Goal: Task Accomplishment & Management: Complete application form

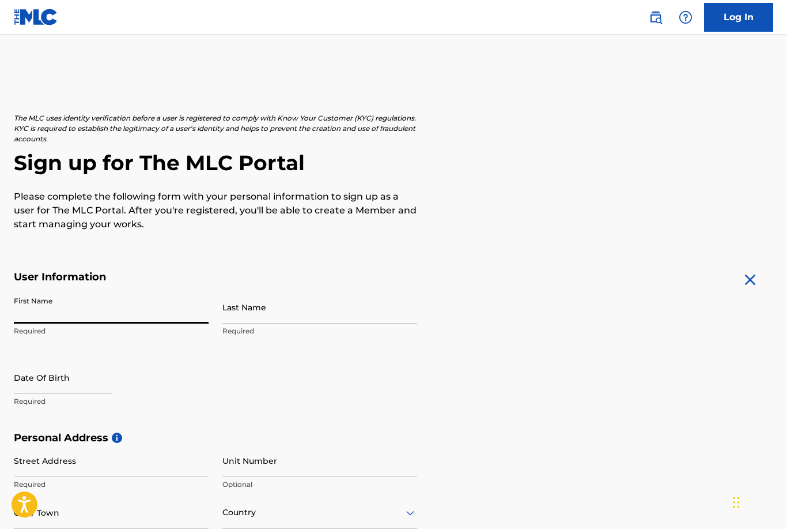
click at [168, 314] on input "First Name" at bounding box center [111, 307] width 195 height 33
type input "[PERSON_NAME]"
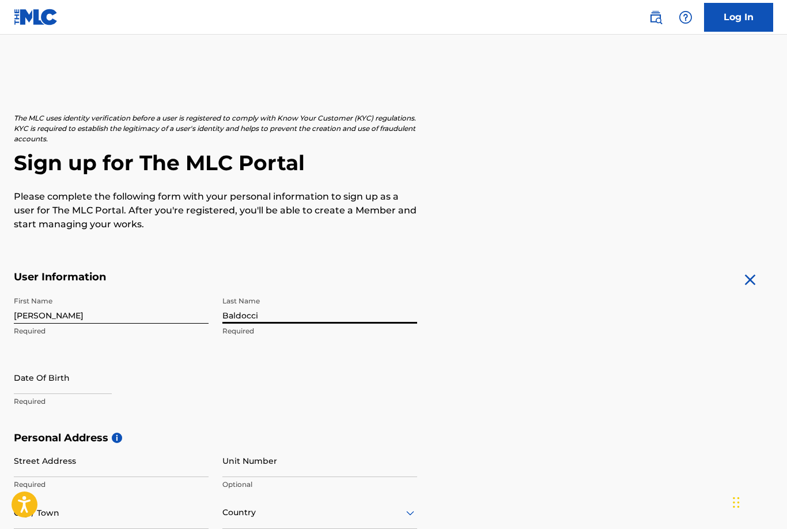
type input "Baldocci"
select select "7"
select select "2025"
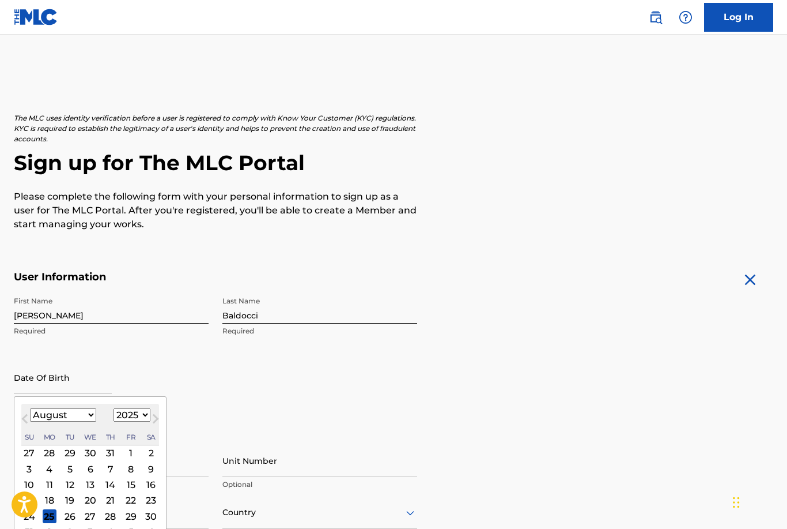
click at [79, 420] on select "January February March April May June July August September October November De…" at bounding box center [63, 414] width 66 height 13
select select "4"
click at [158, 466] on div "10" at bounding box center [151, 469] width 14 height 14
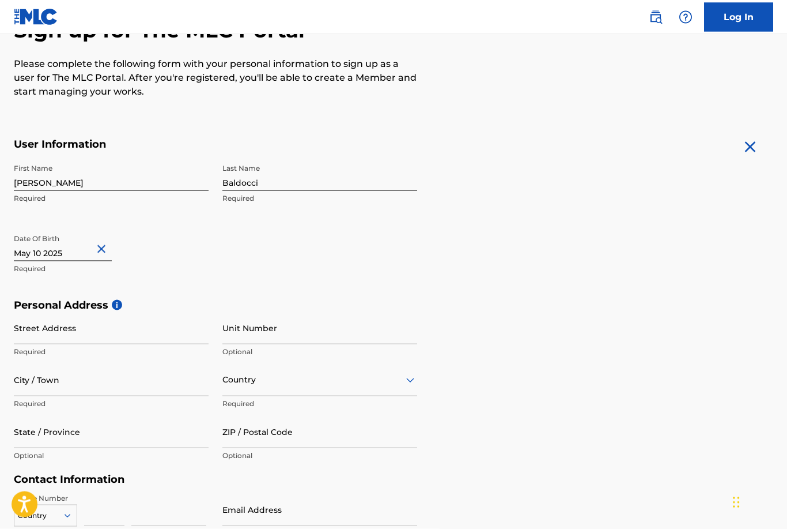
scroll to position [268, 0]
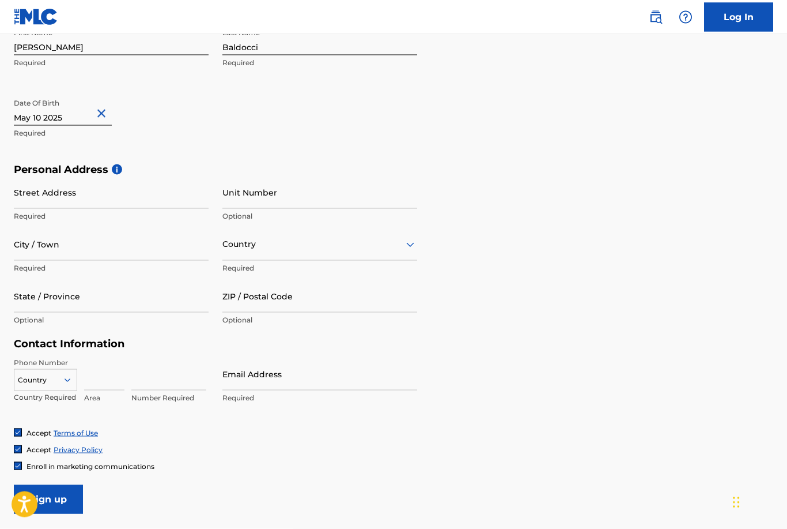
click at [115, 209] on div "Street Address Required" at bounding box center [111, 202] width 195 height 52
click at [140, 190] on input "Street Address" at bounding box center [111, 192] width 195 height 33
type input "[STREET_ADDRESS][PERSON_NAME]"
type input "[PERSON_NAME][GEOGRAPHIC_DATA]"
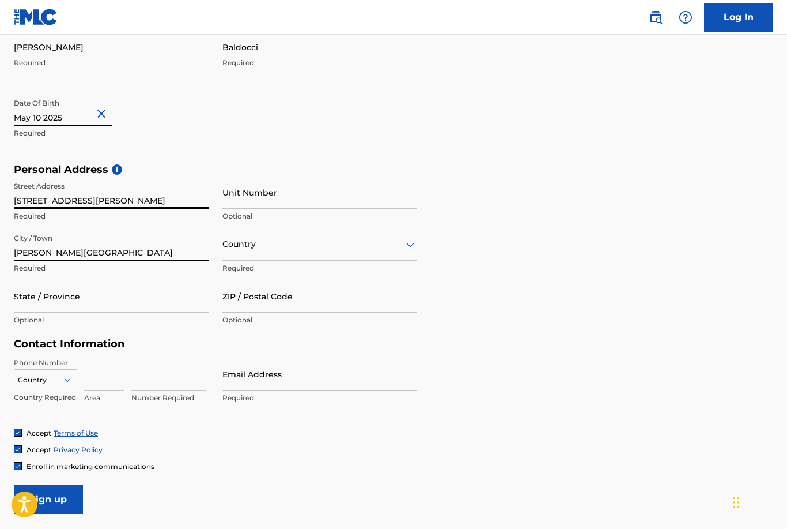
type input "[GEOGRAPHIC_DATA]"
type input "MK5 7HG"
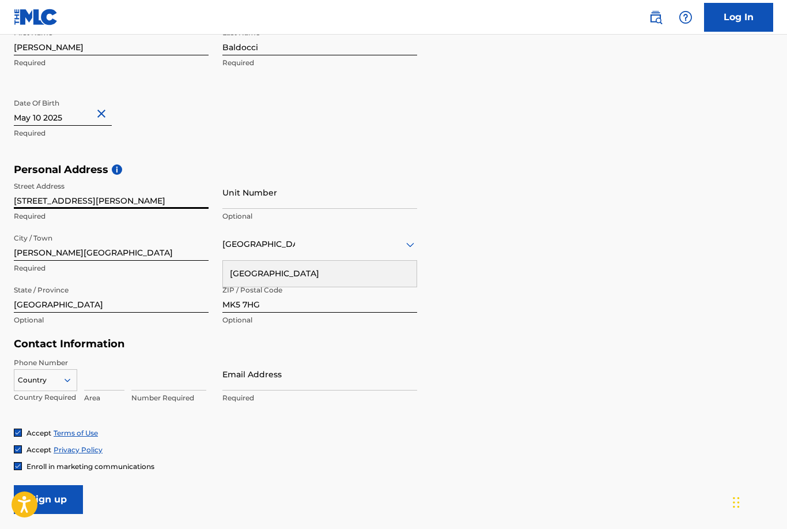
type input "[GEOGRAPHIC_DATA]"
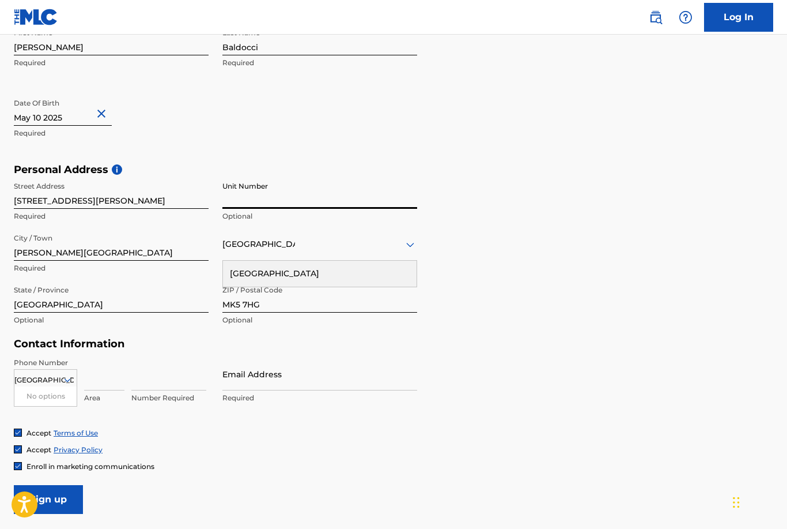
click at [114, 380] on input at bounding box center [104, 373] width 40 height 33
type input "7"
type input "7710617106"
click at [243, 380] on input "Email Address" at bounding box center [320, 373] width 195 height 33
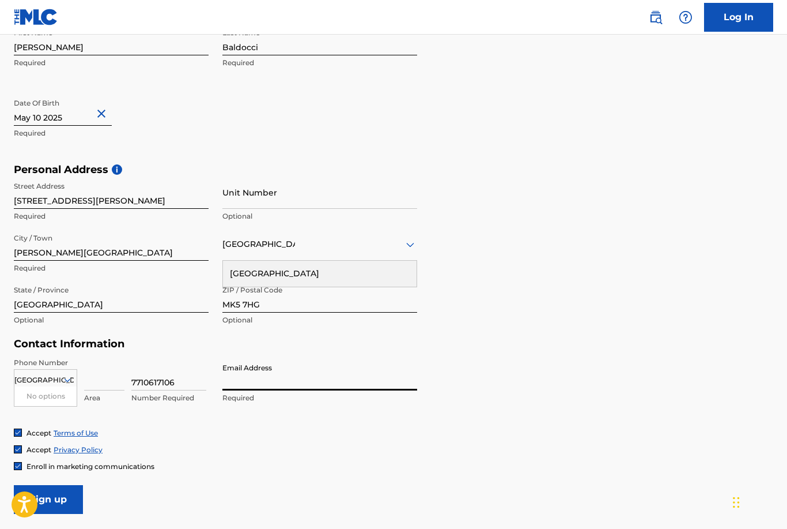
type input "[EMAIL_ADDRESS][DOMAIN_NAME]"
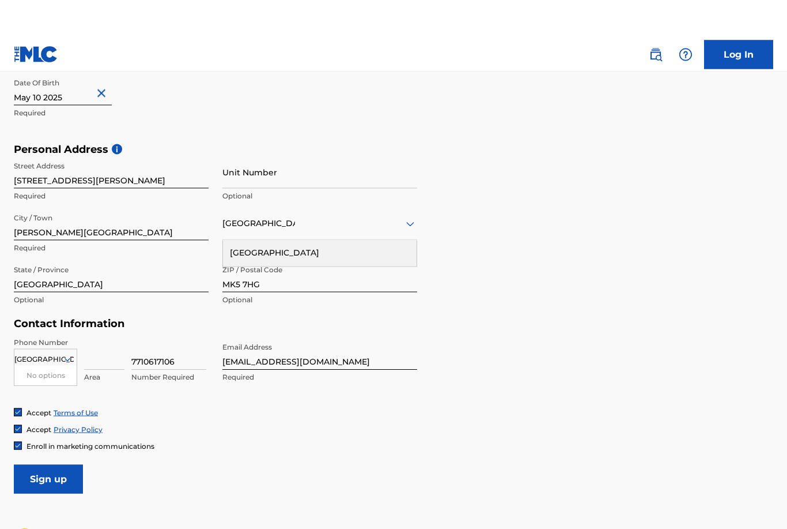
scroll to position [335, 0]
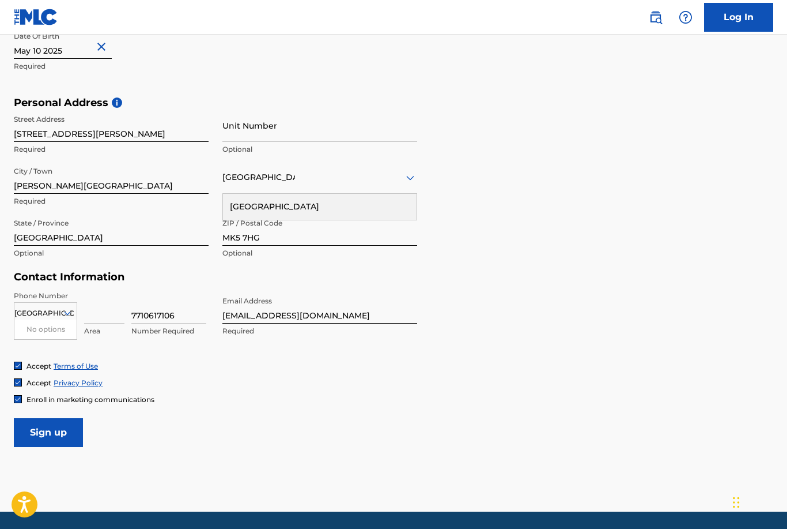
click at [18, 401] on img at bounding box center [17, 398] width 7 height 7
click at [47, 435] on input "Sign up" at bounding box center [48, 432] width 69 height 29
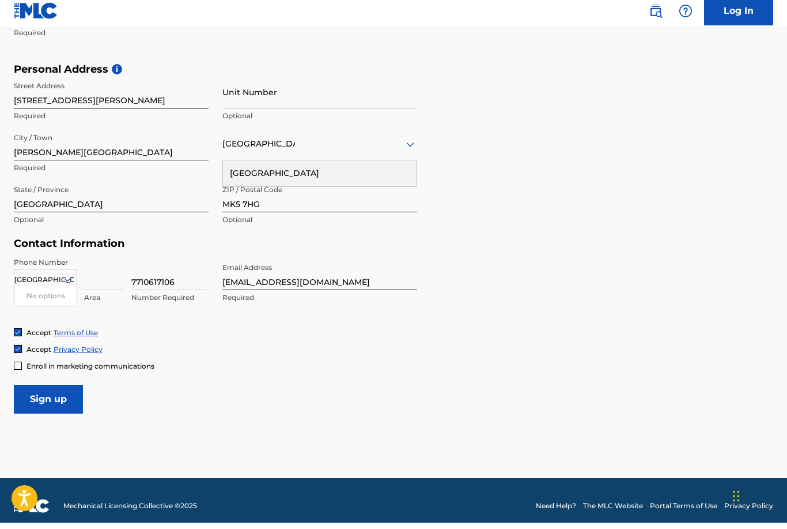
scroll to position [372, 0]
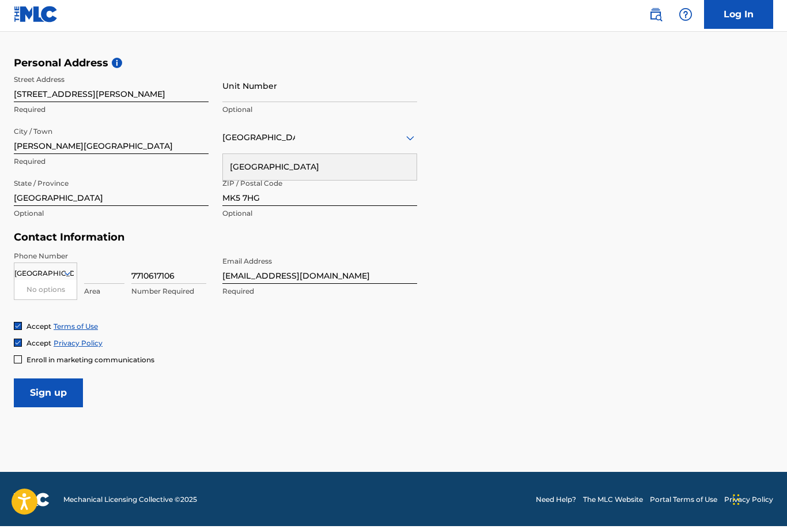
click at [478, 350] on div "Accept Terms of Use Accept Privacy Policy Enroll in marketing communications" at bounding box center [394, 345] width 760 height 43
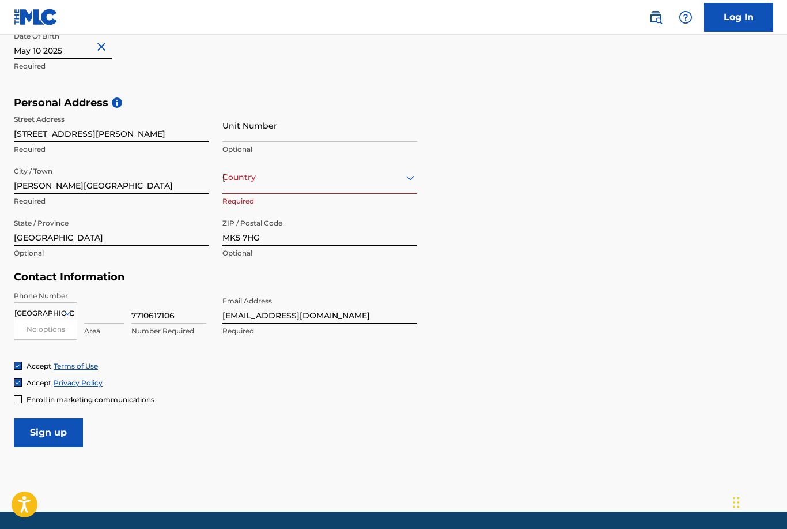
click at [56, 312] on input "[GEOGRAPHIC_DATA]" at bounding box center [43, 313] width 59 height 10
click at [32, 328] on div "No options" at bounding box center [45, 329] width 62 height 20
click at [67, 312] on icon at bounding box center [67, 313] width 10 height 10
click at [33, 313] on div "[GEOGRAPHIC_DATA]" at bounding box center [45, 313] width 62 height 13
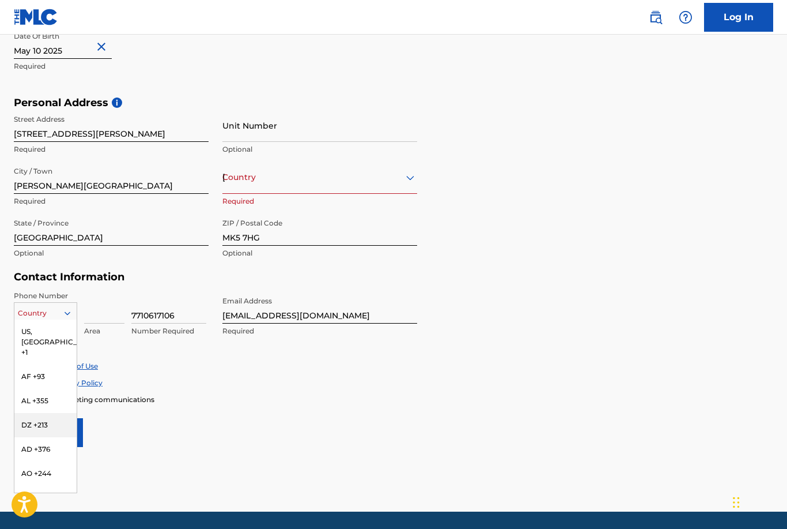
type input "ì"
type input "44"
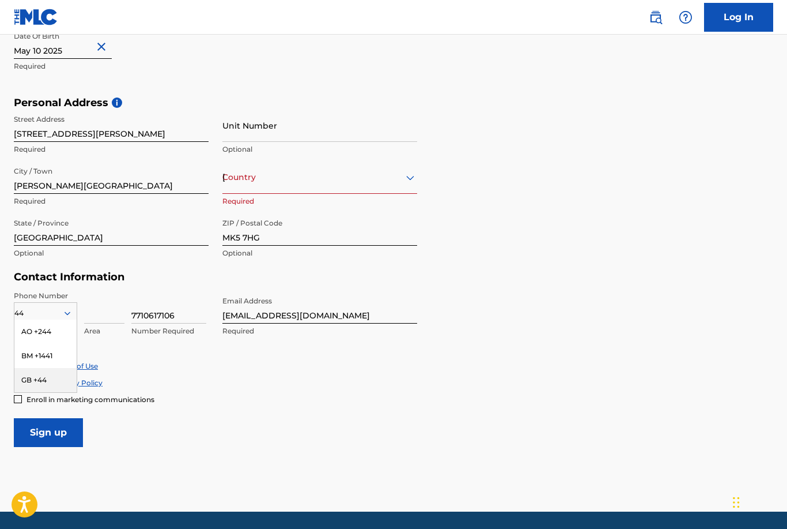
click at [54, 376] on div "GB +44" at bounding box center [45, 380] width 62 height 24
click at [231, 382] on div "Accept Privacy Policy" at bounding box center [394, 383] width 760 height 10
click at [59, 439] on input "Sign up" at bounding box center [48, 432] width 69 height 29
click at [322, 181] on div "[GEOGRAPHIC_DATA]" at bounding box center [320, 177] width 195 height 14
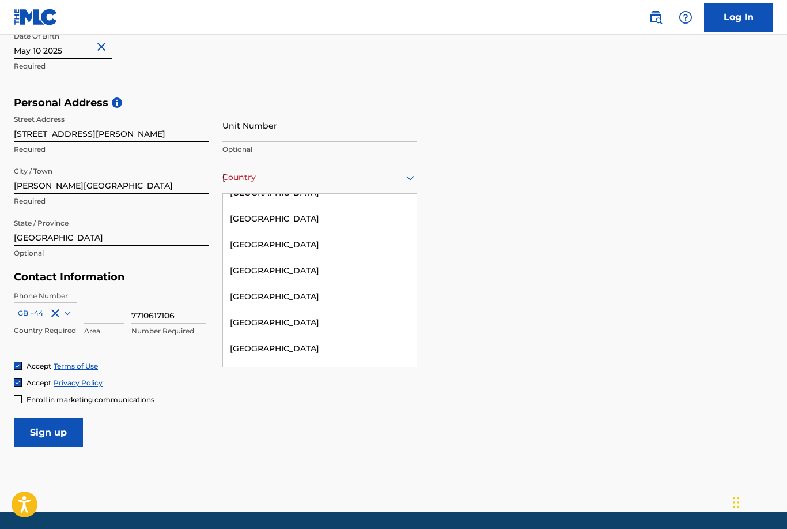
scroll to position [5422, 0]
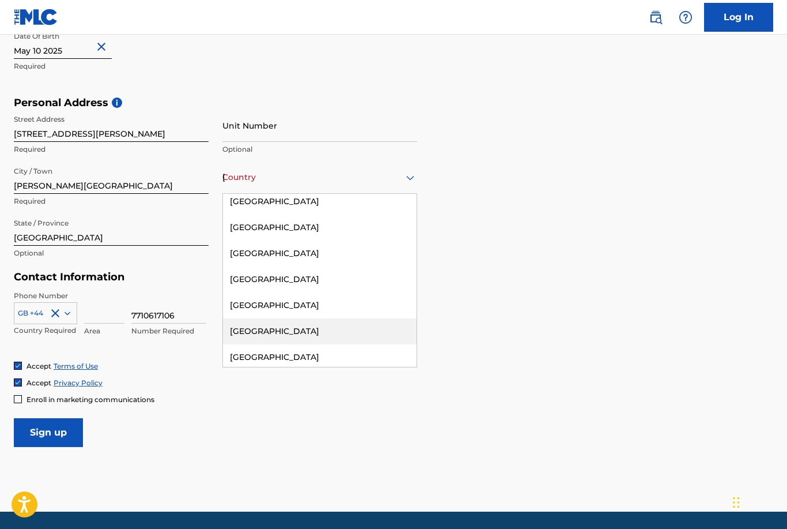
click at [303, 318] on div "[GEOGRAPHIC_DATA]" at bounding box center [320, 331] width 194 height 26
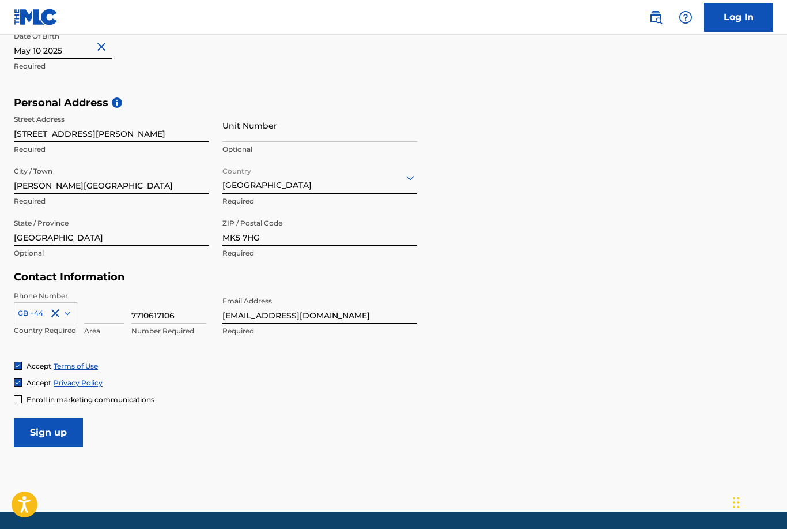
click at [37, 434] on input "Sign up" at bounding box center [48, 432] width 69 height 29
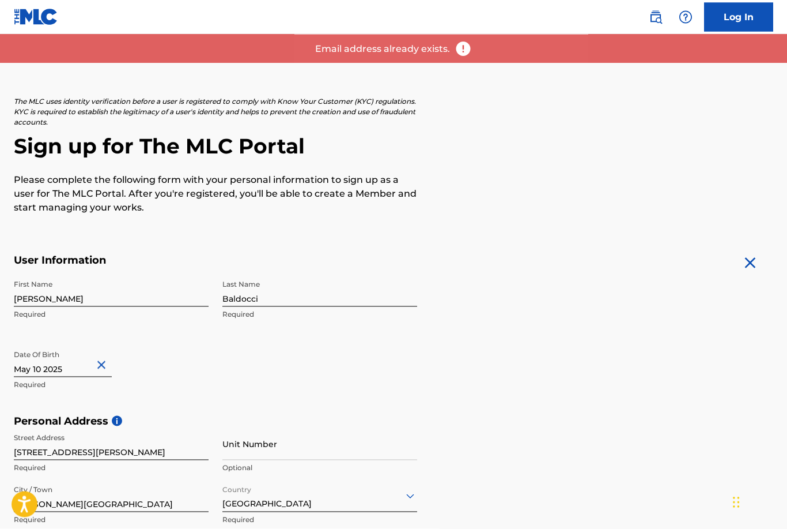
scroll to position [0, 0]
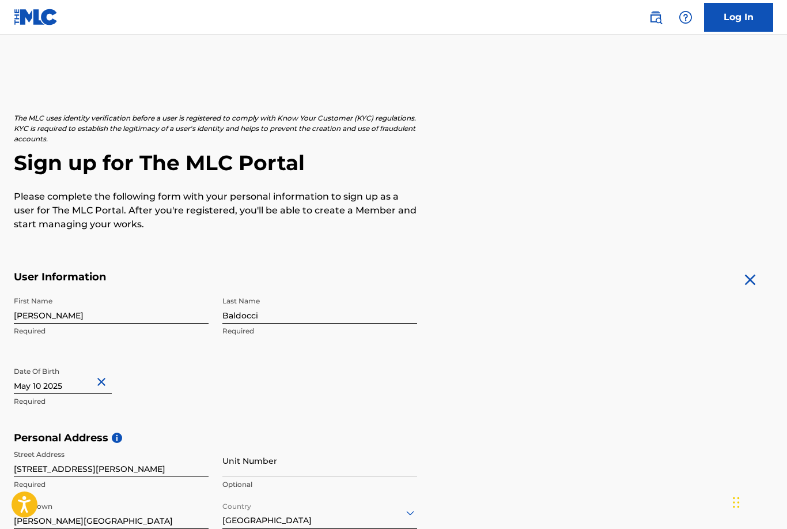
click at [759, 14] on link "Log In" at bounding box center [738, 17] width 69 height 29
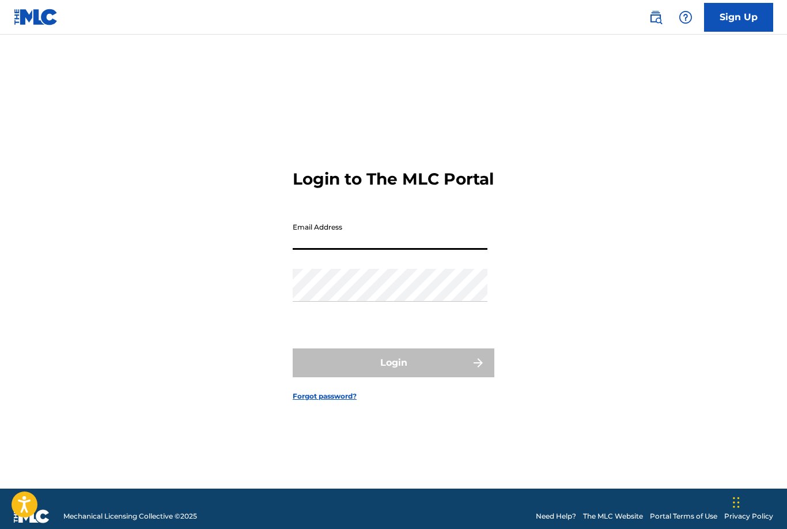
click at [387, 250] on input "Email Address" at bounding box center [390, 233] width 195 height 33
type input "[EMAIL_ADDRESS][DOMAIN_NAME]"
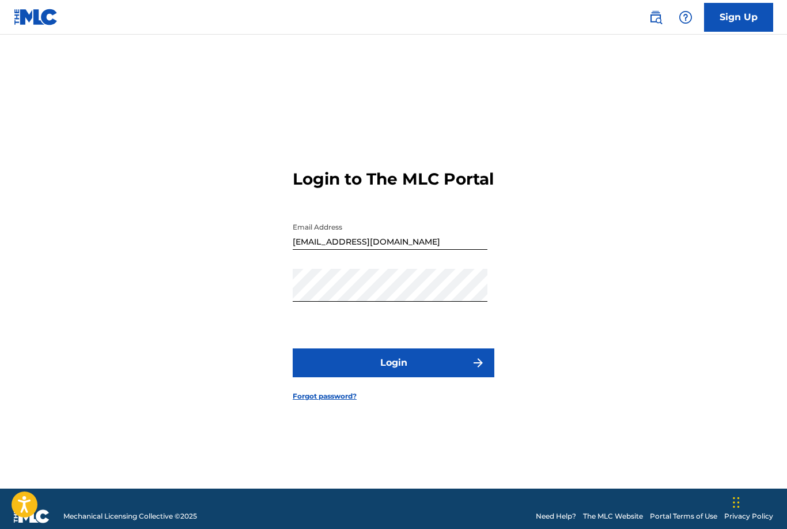
click at [430, 377] on button "Login" at bounding box center [394, 362] width 202 height 29
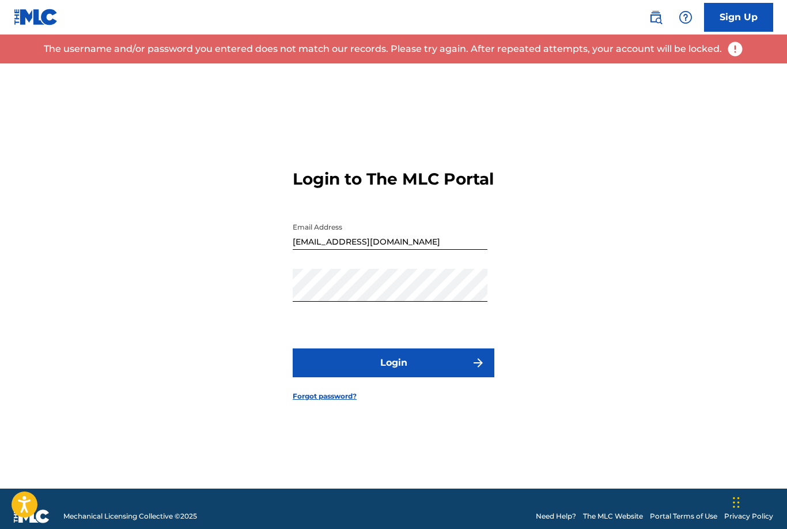
click at [347, 401] on link "Forgot password?" at bounding box center [325, 396] width 64 height 10
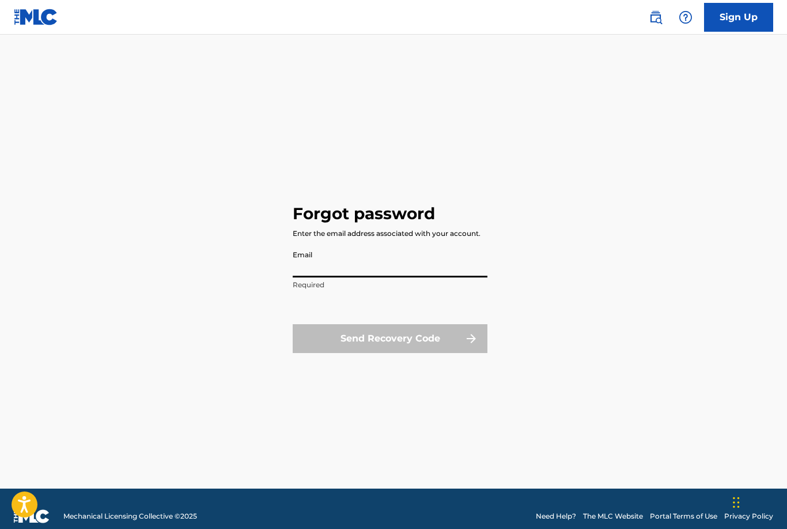
click at [355, 277] on input "Email" at bounding box center [390, 260] width 195 height 33
type input "[EMAIL_ADDRESS][DOMAIN_NAME]"
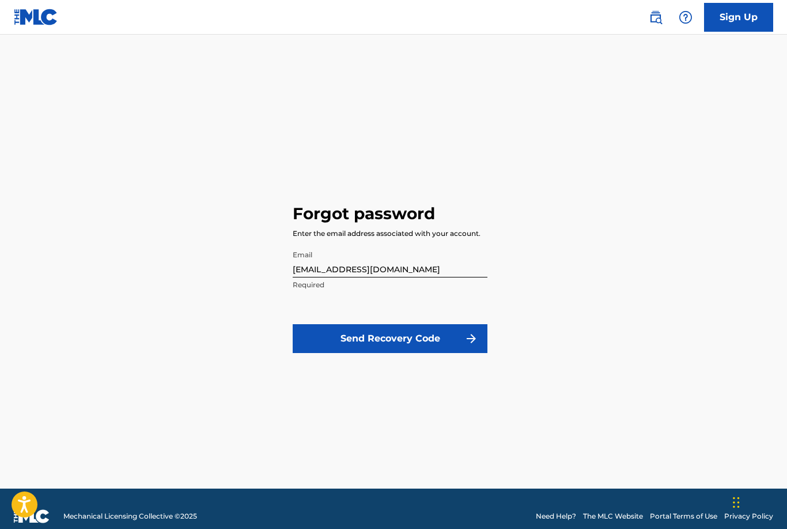
click at [451, 353] on button "Send Recovery Code" at bounding box center [390, 338] width 195 height 29
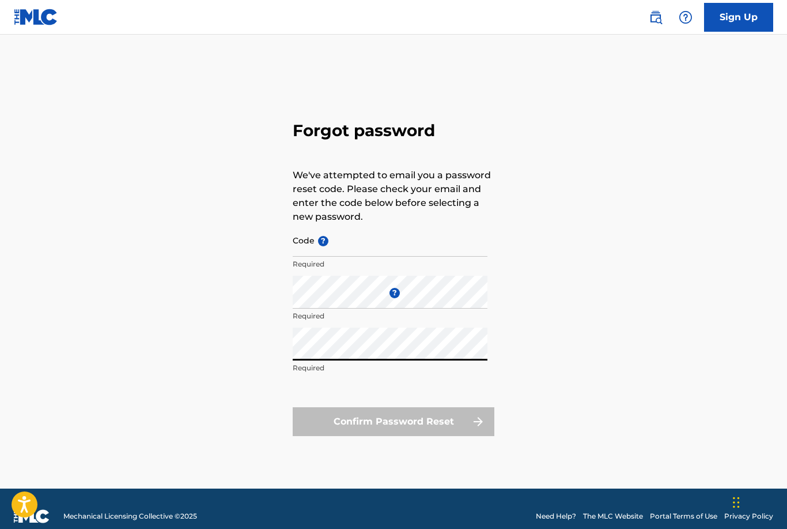
click at [361, 257] on input "Code ?" at bounding box center [390, 240] width 195 height 33
paste input "FP_7af0fd4d09c77ecea0167cdc2f80"
click at [396, 257] on input "[EMAIL_ADDRESS][DOMAIN_NAME]" at bounding box center [390, 240] width 195 height 33
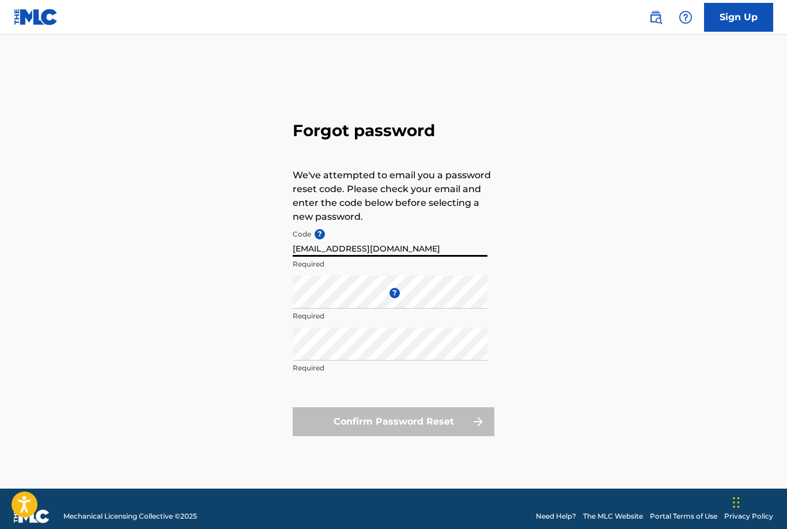
click at [396, 257] on input "[EMAIL_ADDRESS][DOMAIN_NAME]" at bounding box center [390, 240] width 195 height 33
paste input "FP_7af0fd4d09c77ecea0167cdc2f80"
type input "FP_7af0fd4d09c77ecea0167cdc2f80"
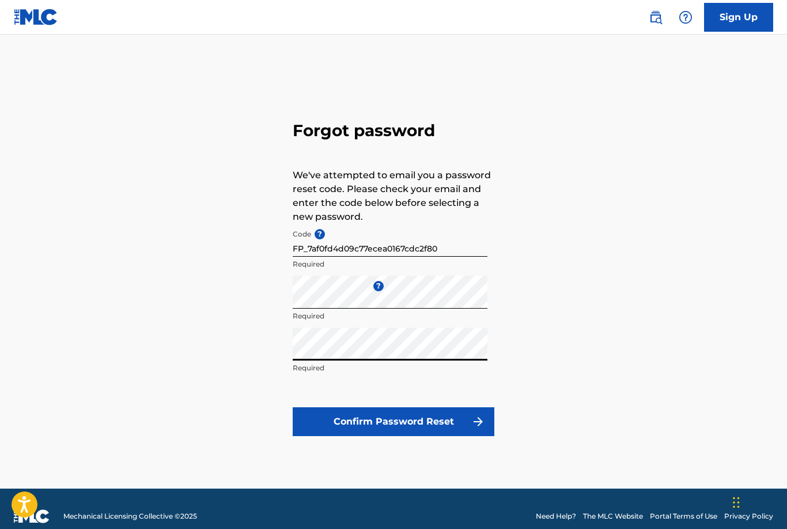
click at [387, 434] on button "Confirm Password Reset" at bounding box center [394, 421] width 202 height 29
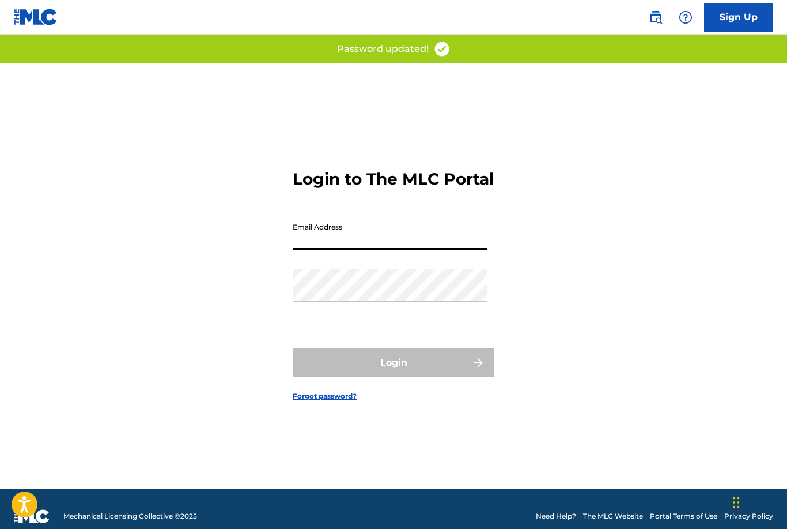
click at [387, 250] on input "Email Address" at bounding box center [390, 233] width 195 height 33
type input "[EMAIL_ADDRESS][DOMAIN_NAME]"
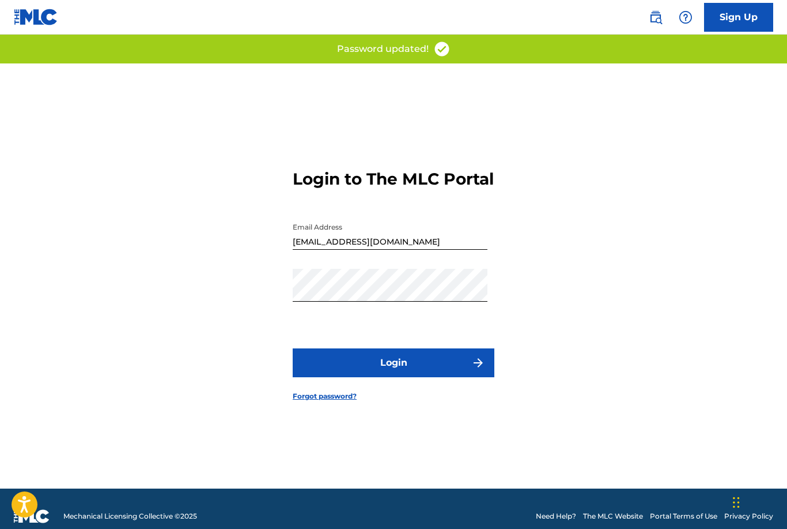
click at [427, 377] on button "Login" at bounding box center [394, 362] width 202 height 29
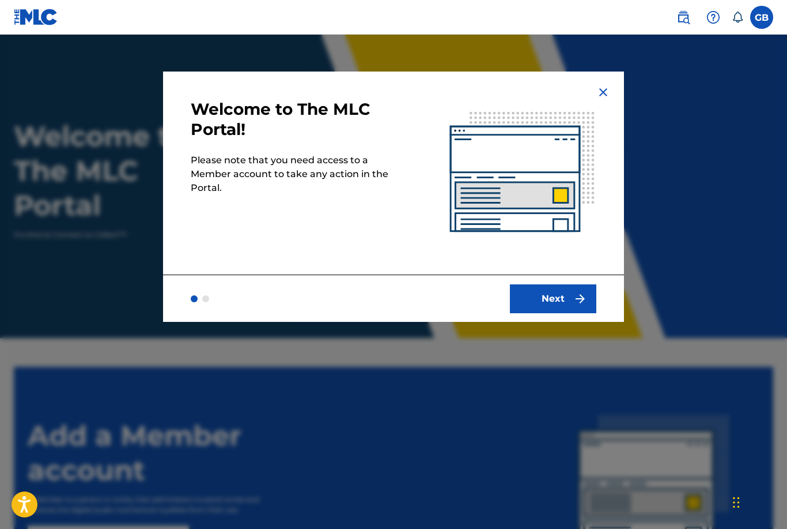
click at [569, 303] on button "Next" at bounding box center [553, 298] width 86 height 29
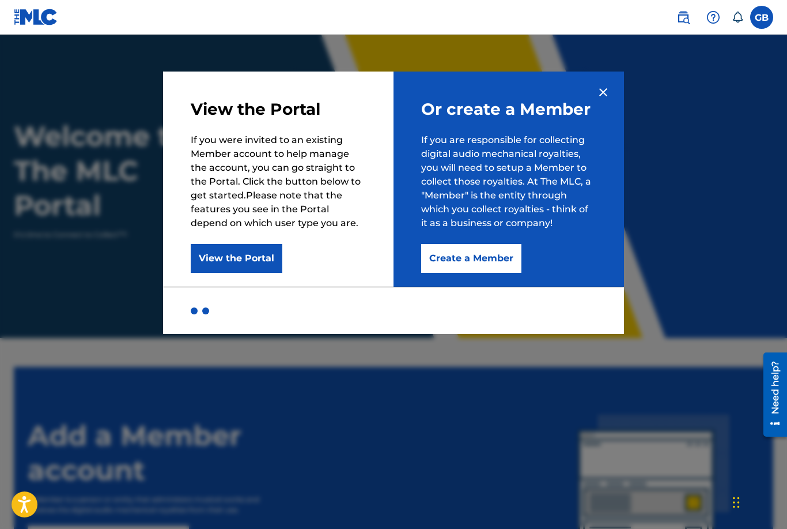
click at [493, 267] on button "Create a Member" at bounding box center [471, 258] width 100 height 29
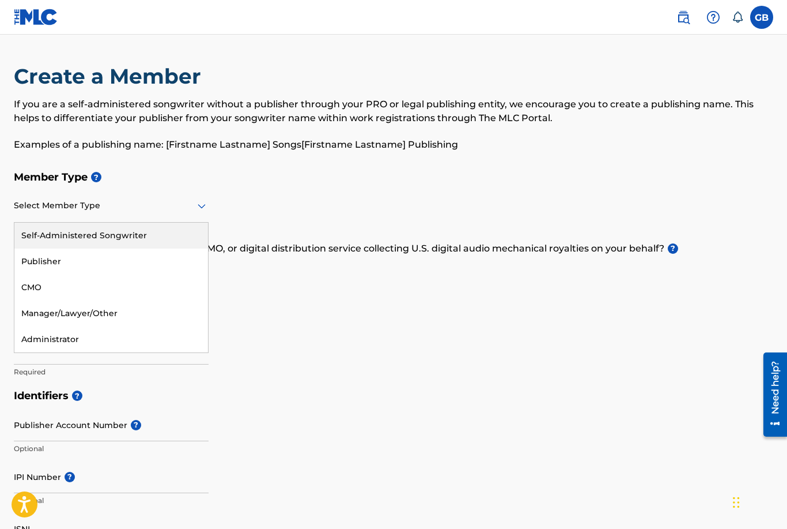
click at [154, 213] on div "Select Member Type" at bounding box center [111, 206] width 195 height 33
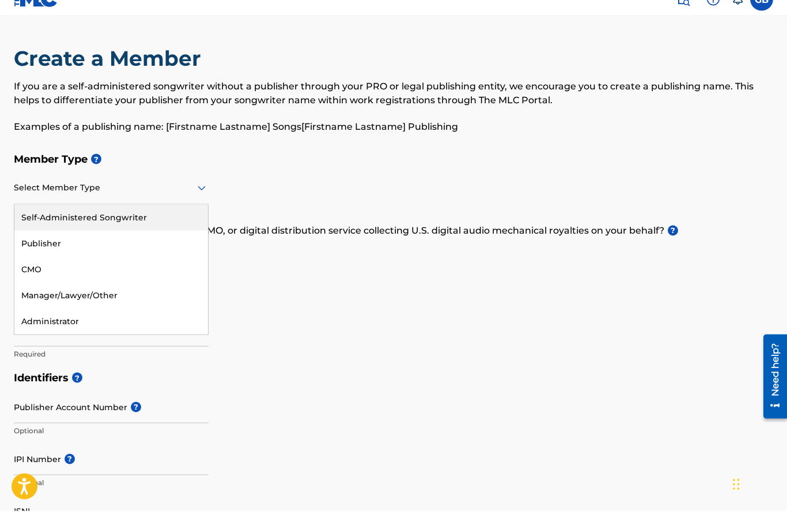
click at [132, 223] on div "Self-Administered Songwriter" at bounding box center [111, 236] width 194 height 26
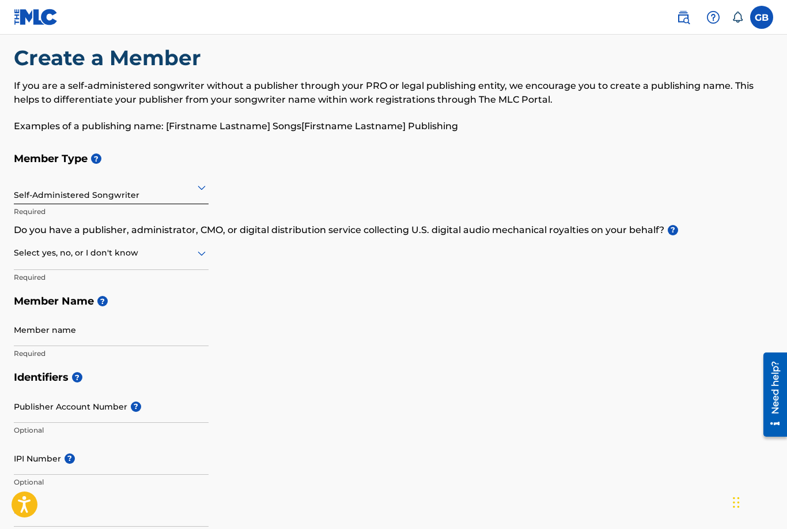
click at [110, 252] on div at bounding box center [111, 253] width 195 height 14
click at [106, 326] on div "I don't know" at bounding box center [111, 335] width 194 height 26
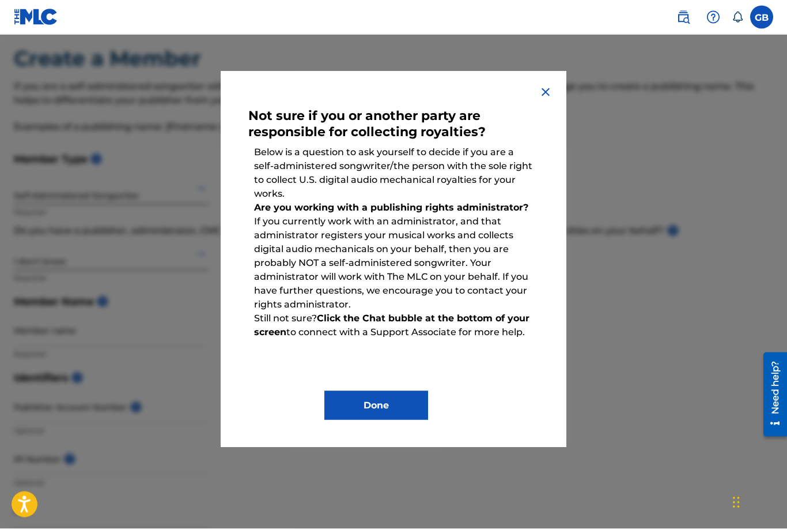
click at [391, 407] on button "Done" at bounding box center [377, 405] width 104 height 29
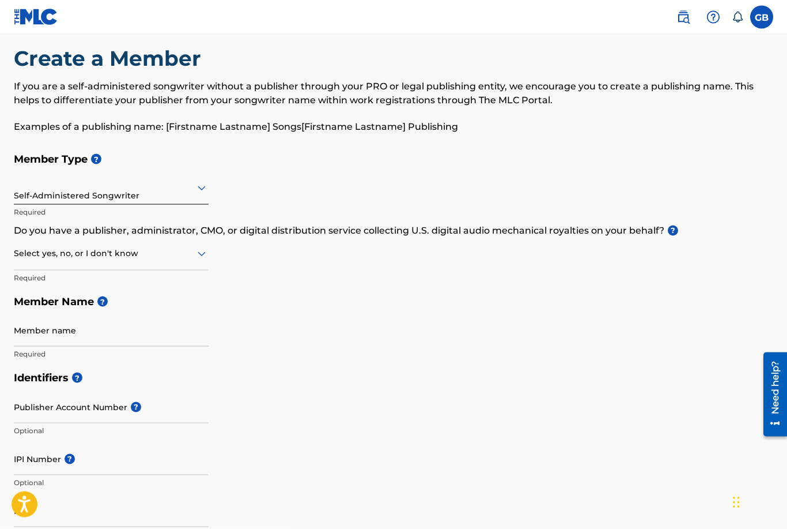
scroll to position [18, 0]
click at [114, 256] on div at bounding box center [111, 253] width 195 height 14
click at [104, 305] on div "No" at bounding box center [111, 309] width 194 height 26
click at [88, 330] on input "Member name" at bounding box center [111, 330] width 195 height 33
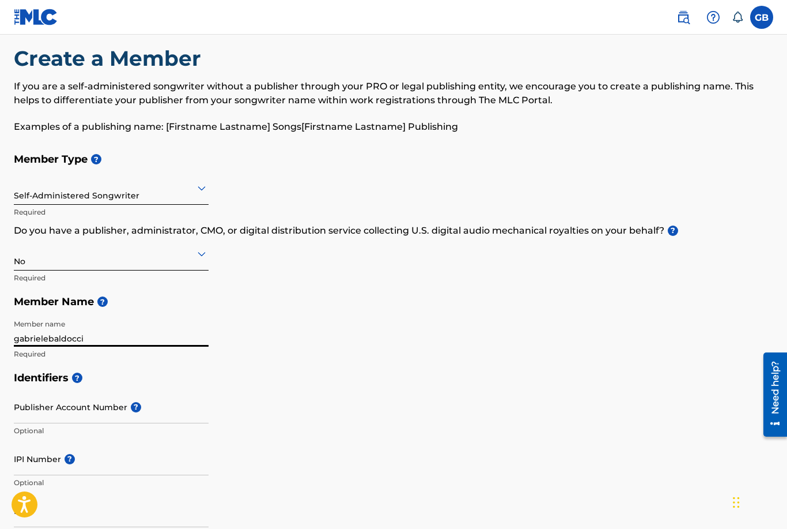
type input "gabrielebaldocci"
click at [73, 413] on input "Publisher Account Number ?" at bounding box center [111, 406] width 195 height 33
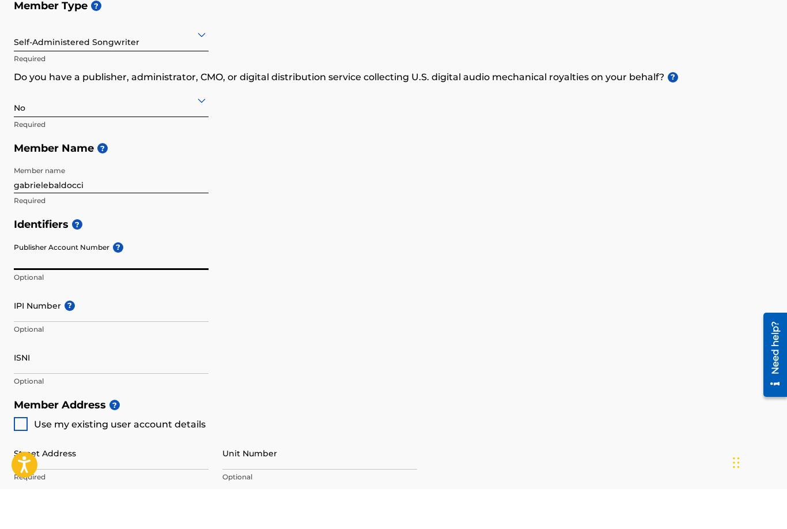
scroll to position [143, 0]
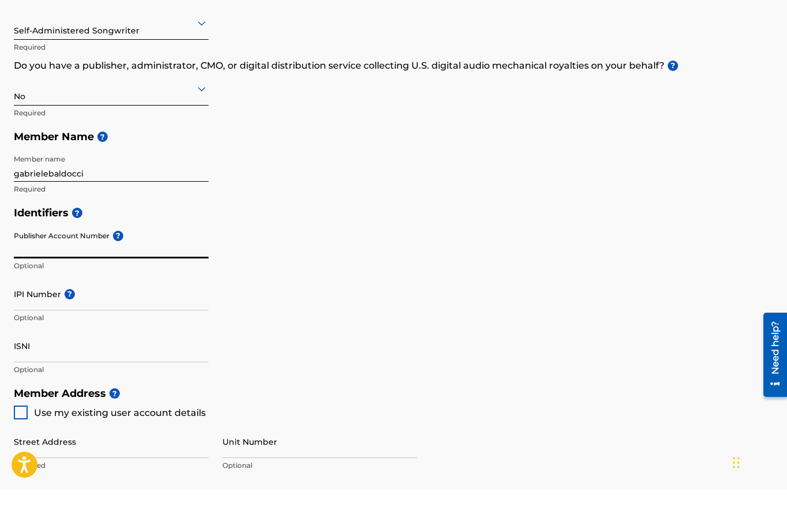
click at [24, 445] on div at bounding box center [21, 452] width 14 height 14
type input "[STREET_ADDRESS][PERSON_NAME]"
type input "[PERSON_NAME][GEOGRAPHIC_DATA]"
type input "[GEOGRAPHIC_DATA]"
type input "MK5 7HG"
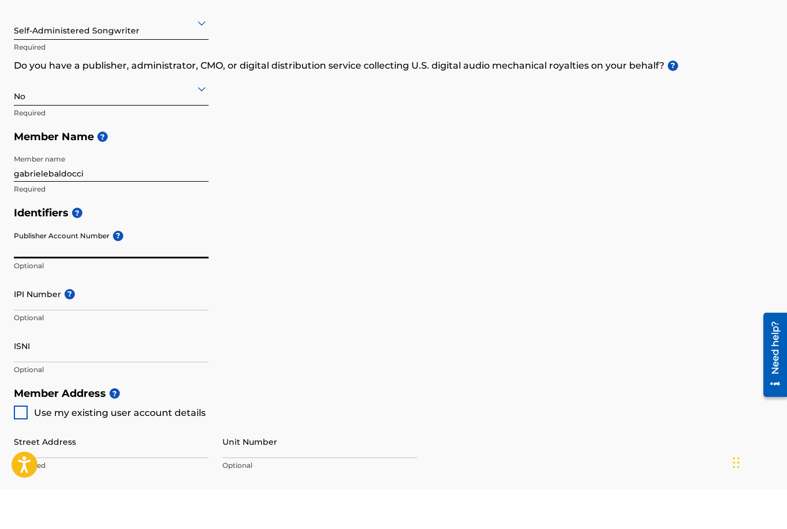
type input "07710617106"
type input "[EMAIL_ADDRESS][DOMAIN_NAME]"
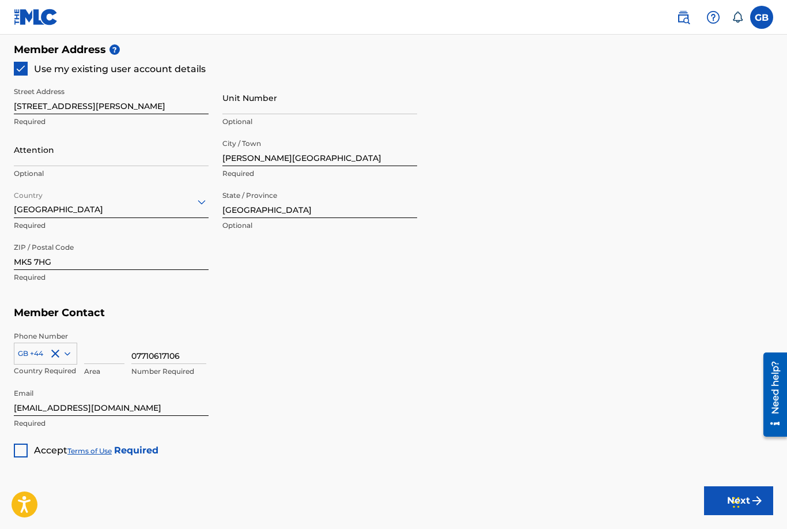
scroll to position [558, 0]
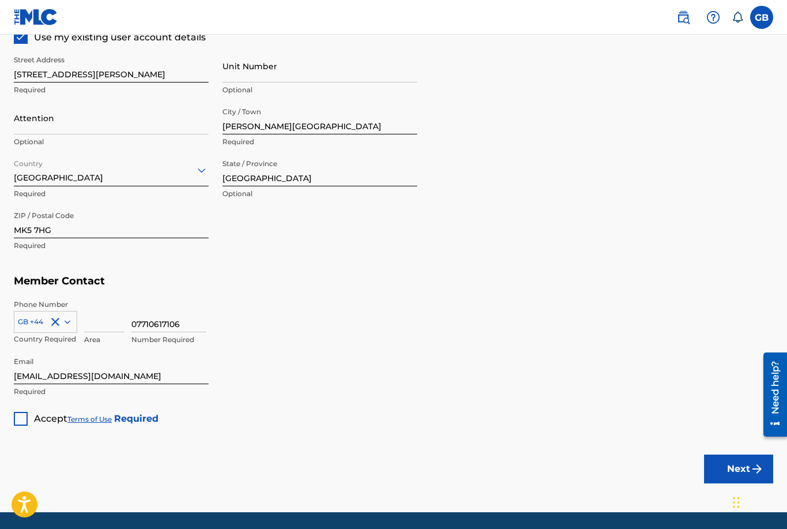
click at [22, 418] on div at bounding box center [21, 419] width 14 height 14
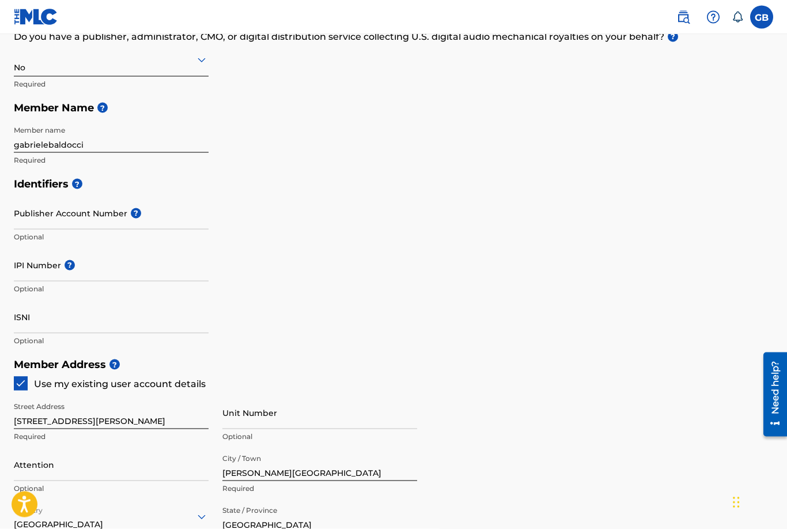
scroll to position [176, 0]
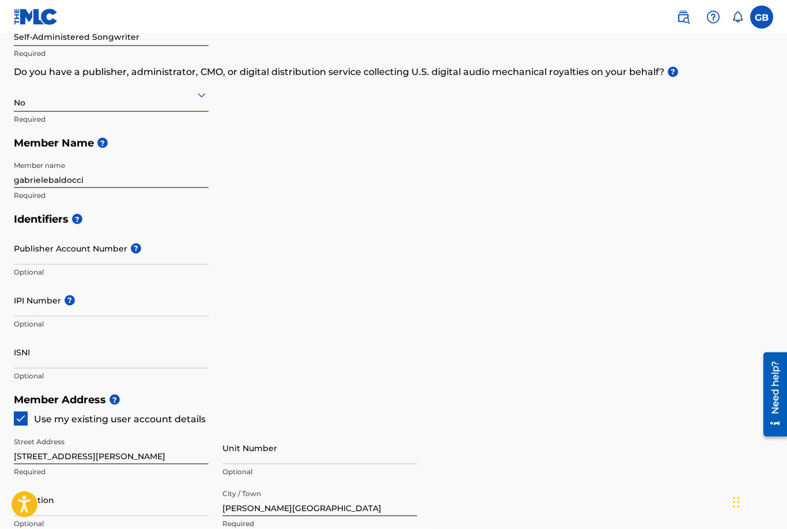
click at [323, 527] on div "City / Town [PERSON_NAME][GEOGRAPHIC_DATA] Required" at bounding box center [320, 509] width 195 height 52
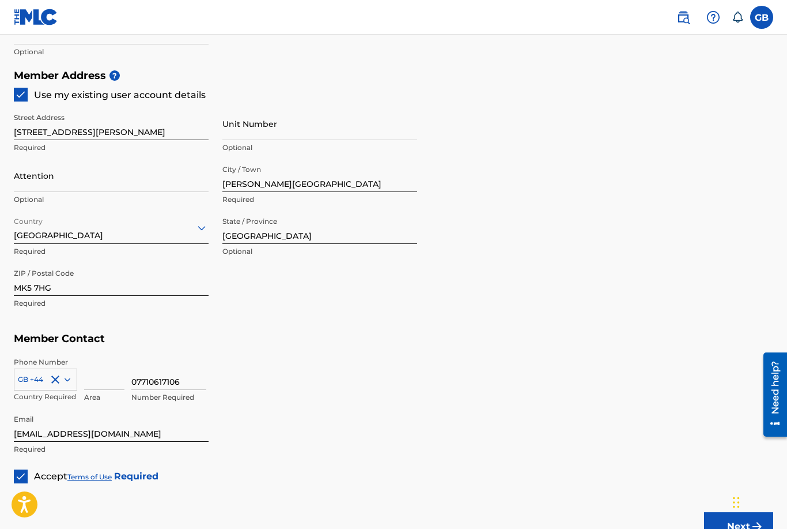
scroll to position [558, 0]
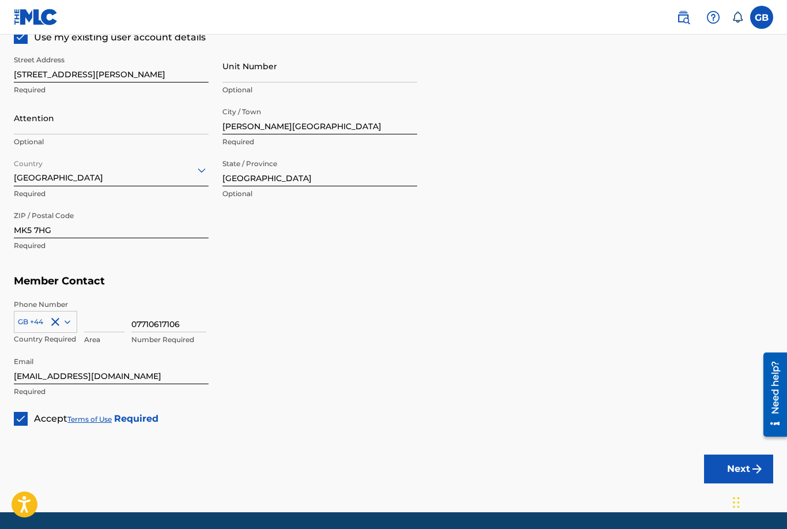
click at [721, 464] on button "Next" at bounding box center [738, 468] width 69 height 29
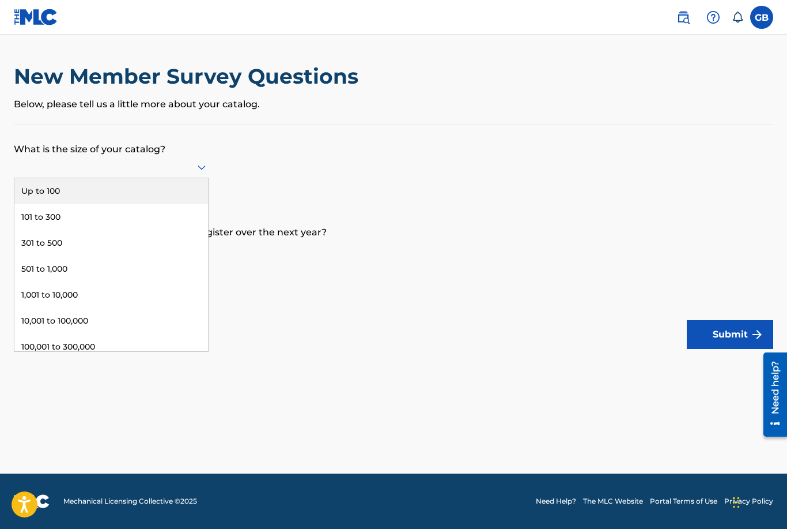
click at [175, 174] on div at bounding box center [111, 167] width 195 height 14
click at [164, 204] on div "Up to 100" at bounding box center [111, 191] width 194 height 26
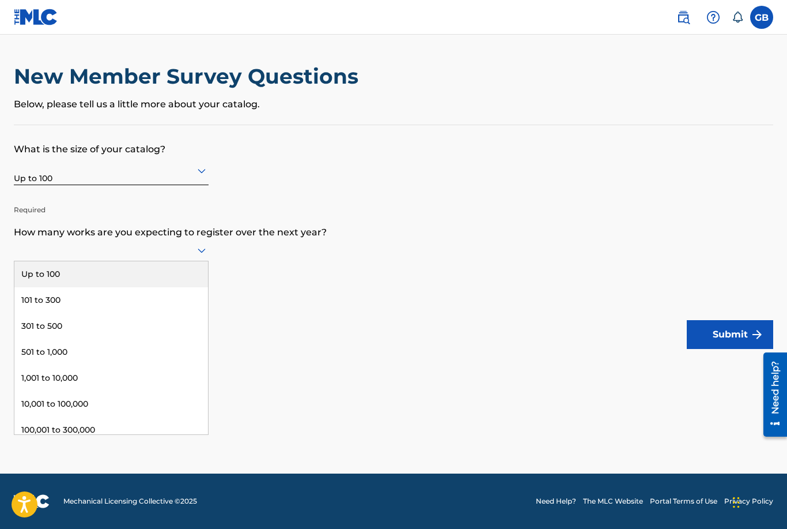
click at [132, 257] on div at bounding box center [111, 250] width 195 height 14
click at [122, 287] on div "Up to 100" at bounding box center [111, 274] width 194 height 26
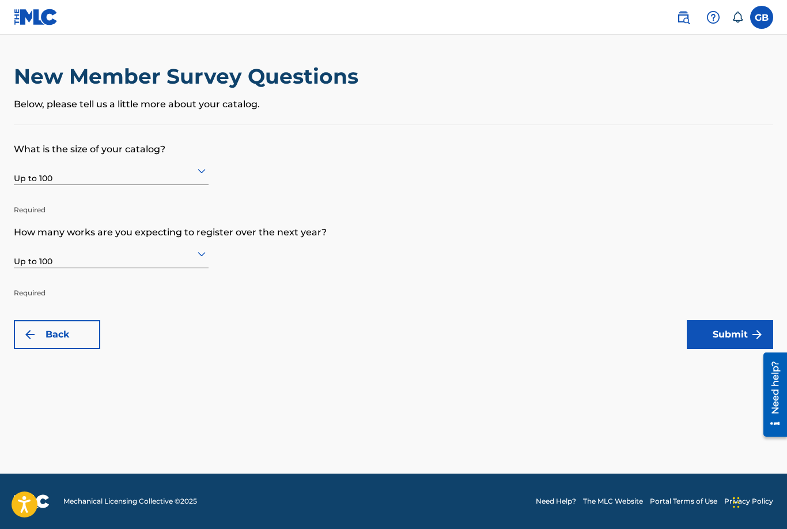
click at [731, 337] on button "Submit" at bounding box center [730, 334] width 86 height 29
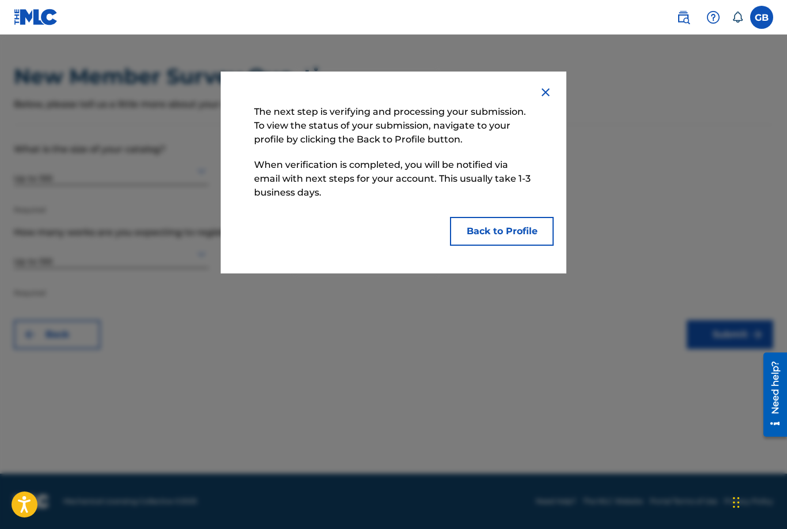
click at [502, 227] on button "Back to Profile" at bounding box center [502, 231] width 104 height 29
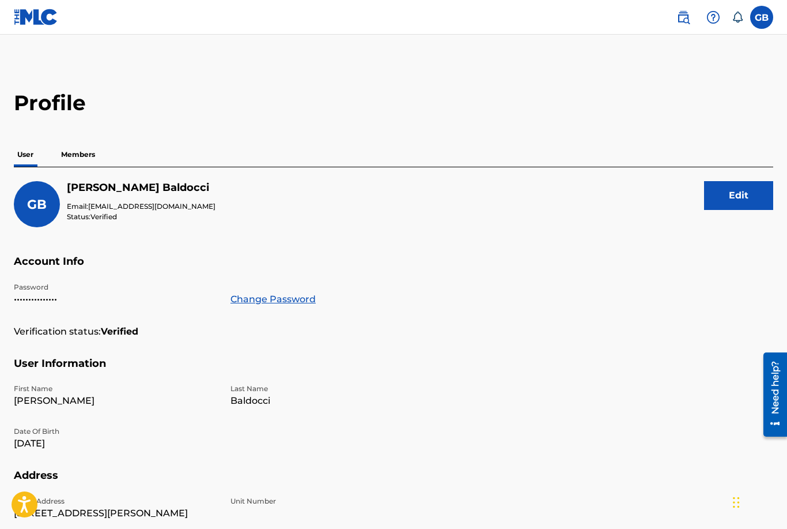
click at [77, 157] on p "Members" at bounding box center [78, 154] width 41 height 24
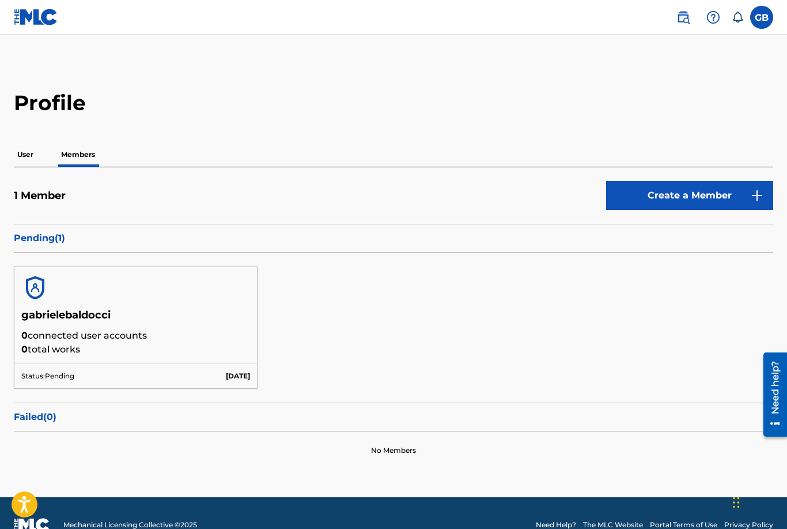
click at [102, 242] on p "Pending ( 1 )" at bounding box center [394, 238] width 760 height 14
click at [68, 236] on p "Pending ( 1 )" at bounding box center [394, 238] width 760 height 14
click at [27, 238] on p "Pending ( 1 )" at bounding box center [394, 238] width 760 height 14
